Goal: Information Seeking & Learning: Learn about a topic

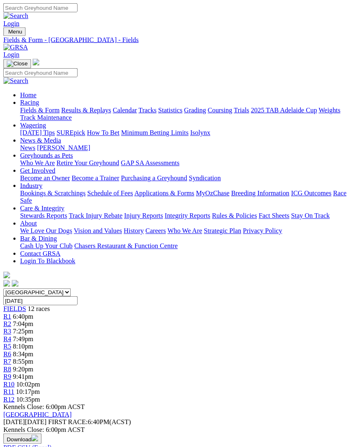
scroll to position [2, 0]
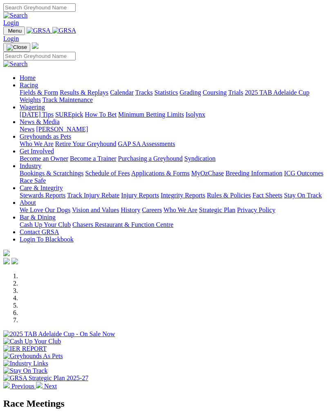
scroll to position [236, 0]
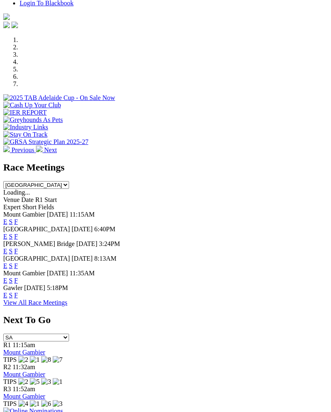
click at [18, 292] on link "F" at bounding box center [16, 295] width 4 height 7
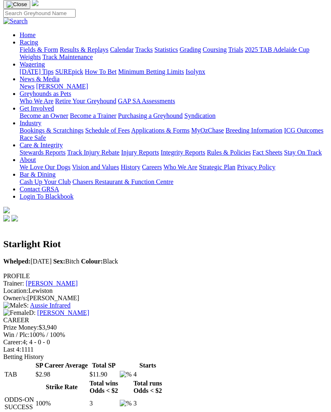
scroll to position [57, 0]
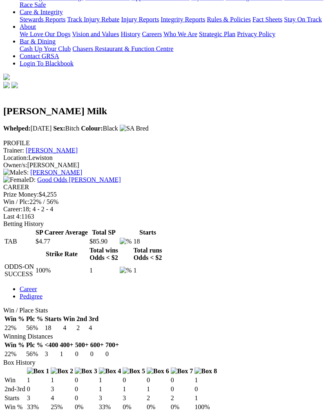
scroll to position [187, 0]
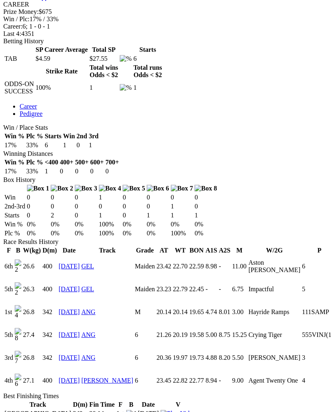
scroll to position [373, 0]
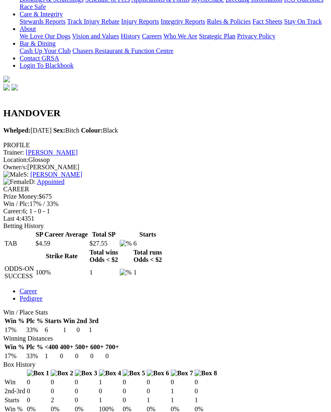
scroll to position [187, 0]
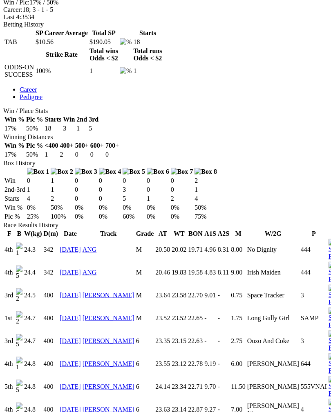
scroll to position [392, 0]
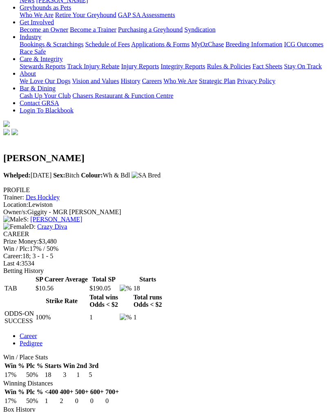
scroll to position [139, 0]
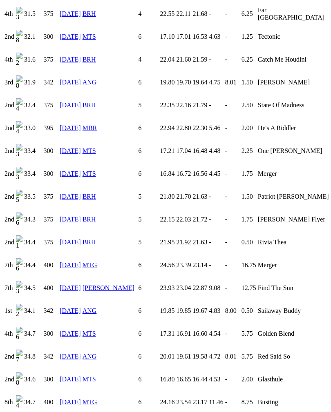
scroll to position [1215, 0]
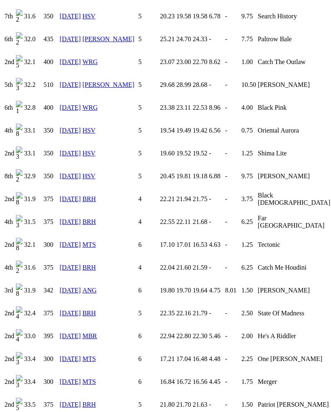
scroll to position [1008, 0]
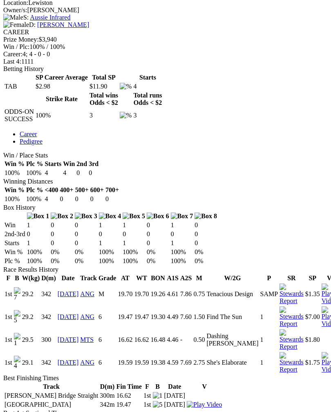
scroll to position [342, 0]
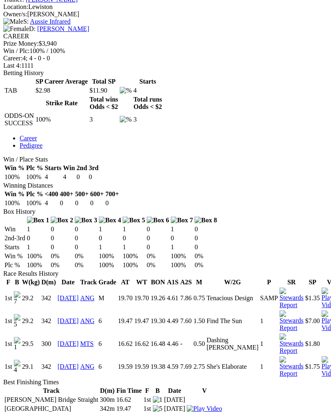
click at [321, 356] on img at bounding box center [329, 366] width 16 height 21
click at [325, 356] on img at bounding box center [329, 366] width 16 height 21
click at [326, 311] on img at bounding box center [329, 321] width 16 height 21
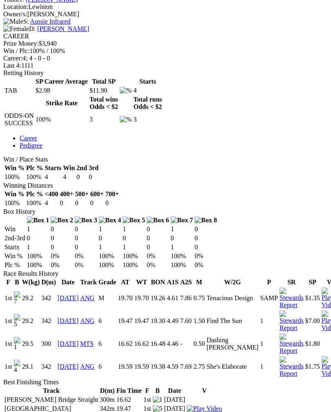
click at [325, 288] on img at bounding box center [329, 298] width 16 height 21
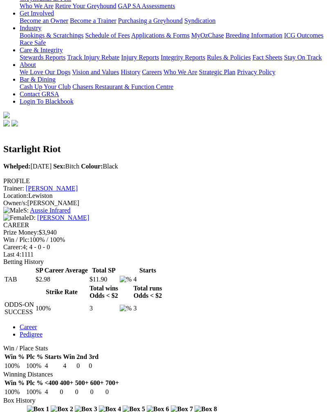
scroll to position [147, 0]
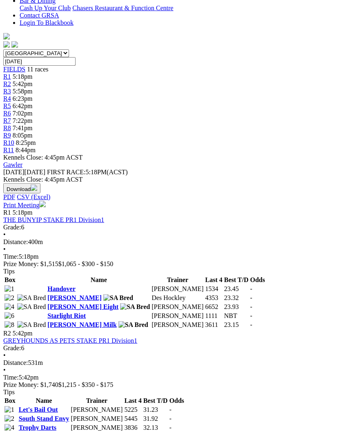
scroll to position [232, 0]
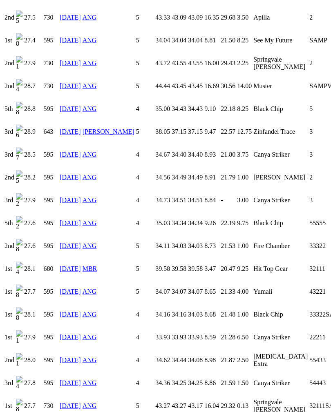
scroll to position [1309, 0]
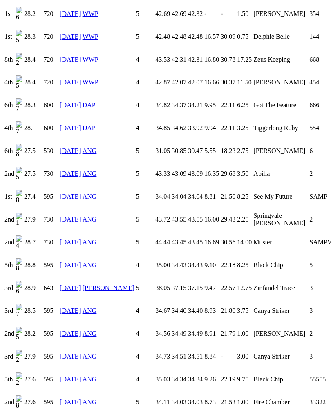
scroll to position [1149, 0]
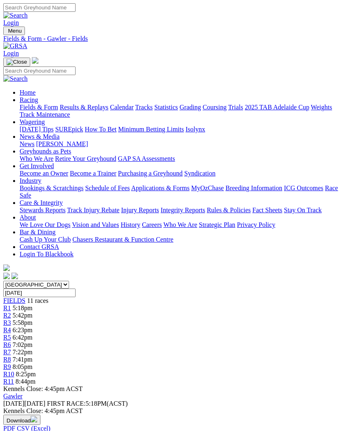
scroll to position [246, 0]
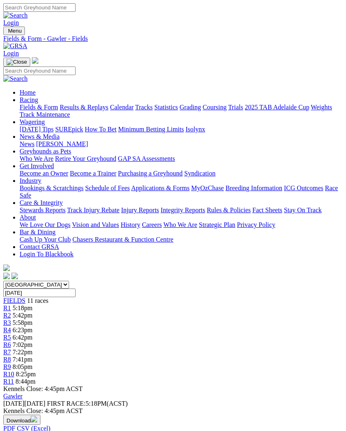
scroll to position [246, 0]
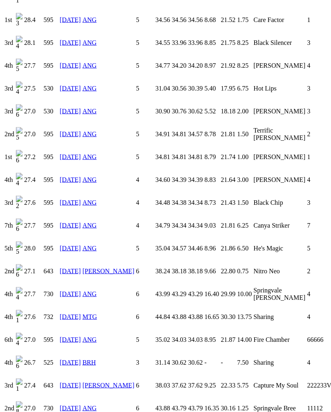
scroll to position [918, 0]
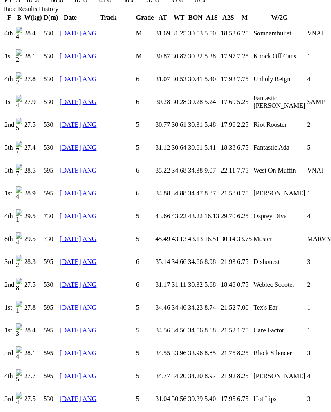
scroll to position [593, 0]
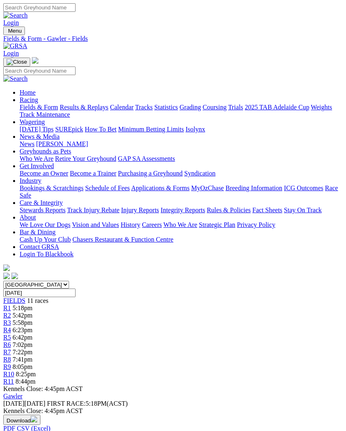
scroll to position [246, 0]
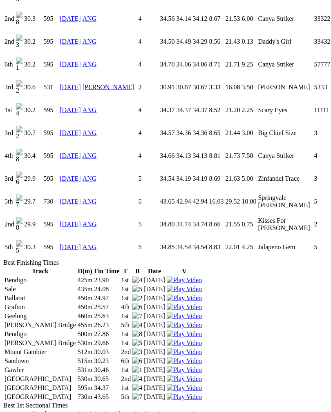
scroll to position [1377, 0]
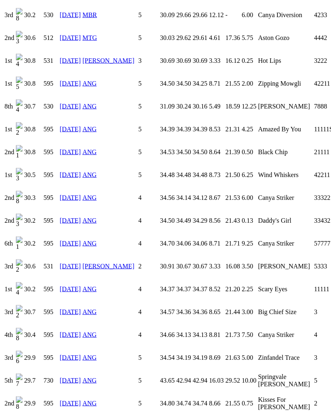
scroll to position [1194, 0]
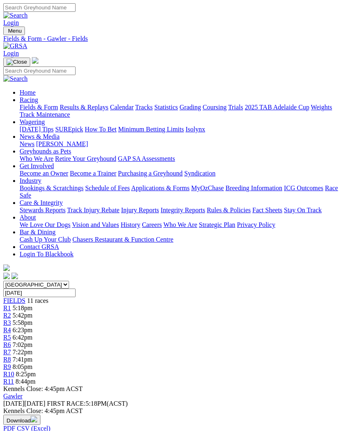
scroll to position [246, 0]
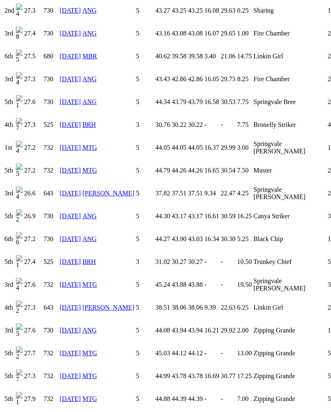
scroll to position [1658, 0]
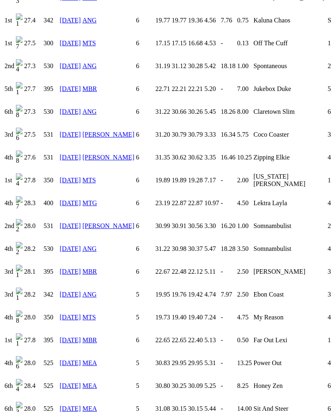
scroll to position [1020, 0]
